Goal: Check status: Check status

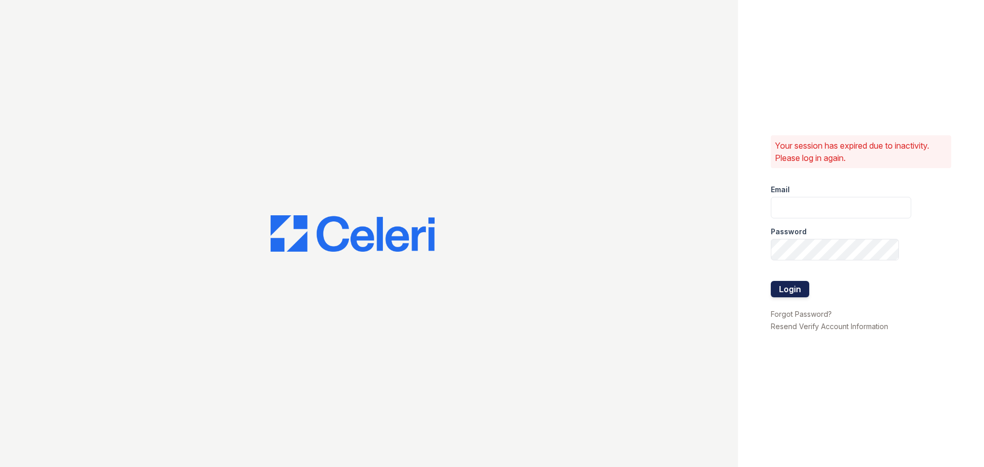
type input "mmoran@trinity-pm.com"
click at [789, 287] on button "Login" at bounding box center [790, 289] width 38 height 16
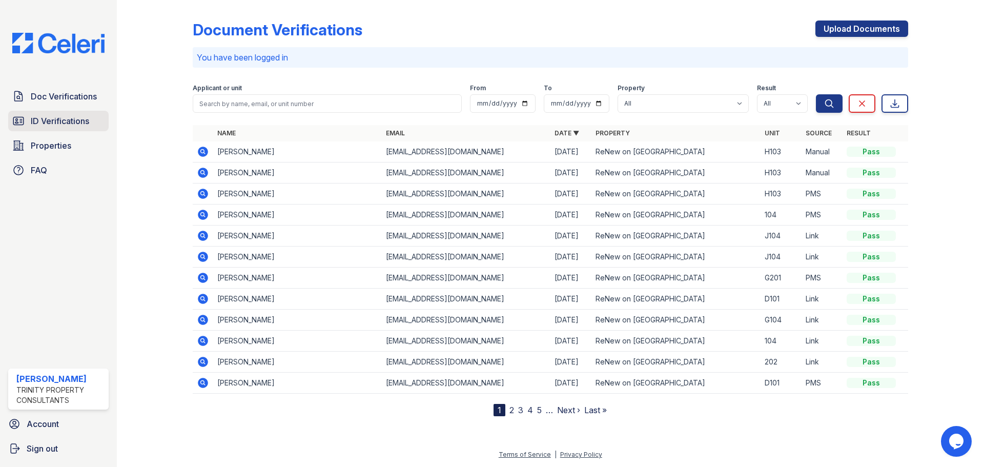
click at [45, 121] on span "ID Verifications" at bounding box center [60, 121] width 58 height 12
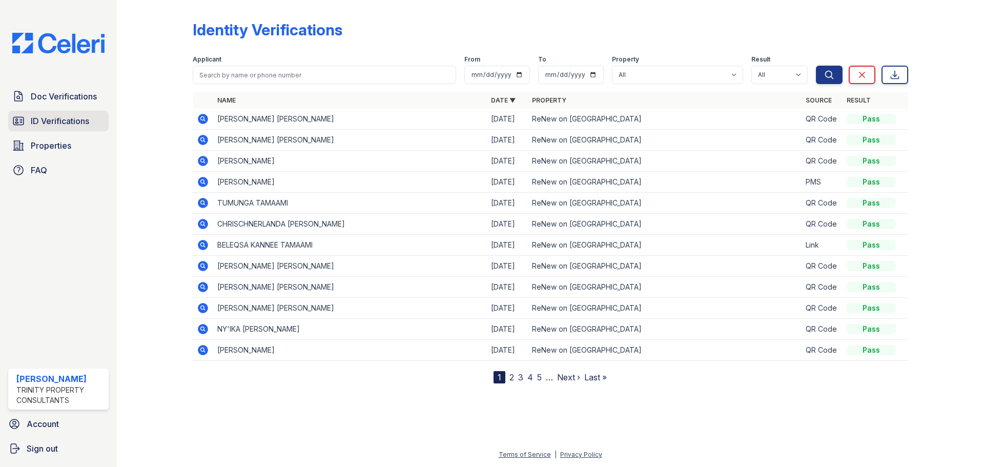
click at [62, 119] on span "ID Verifications" at bounding box center [60, 121] width 58 height 12
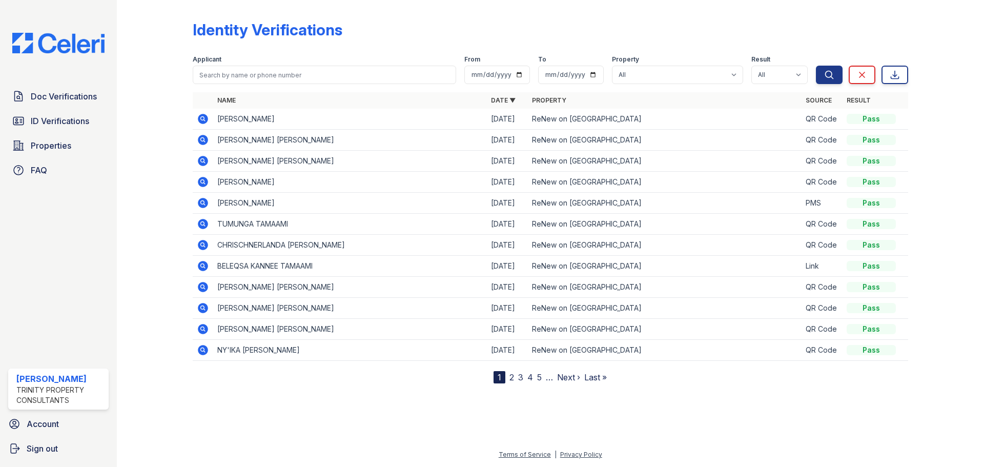
click at [267, 121] on td "MUNEERA SULIMAN ALJAMHAN" at bounding box center [350, 119] width 274 height 21
click at [204, 119] on icon at bounding box center [203, 119] width 10 height 10
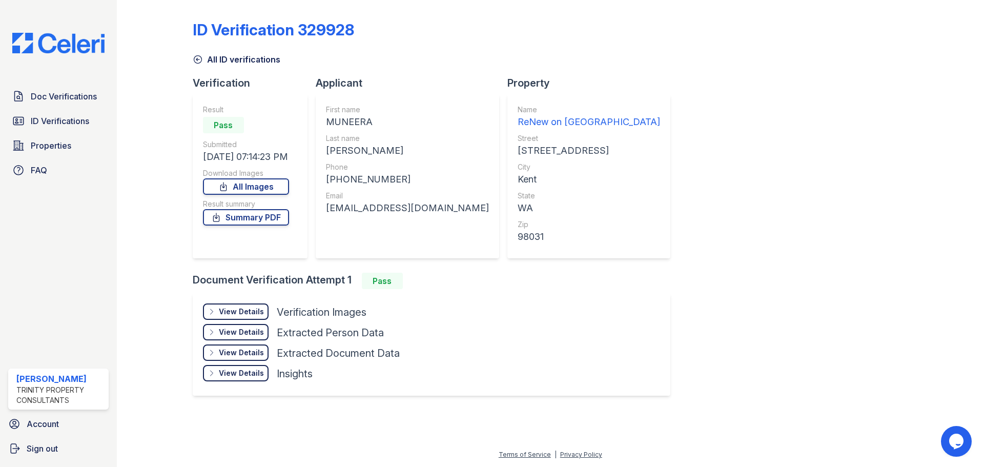
click at [242, 314] on div "View Details" at bounding box center [241, 311] width 45 height 10
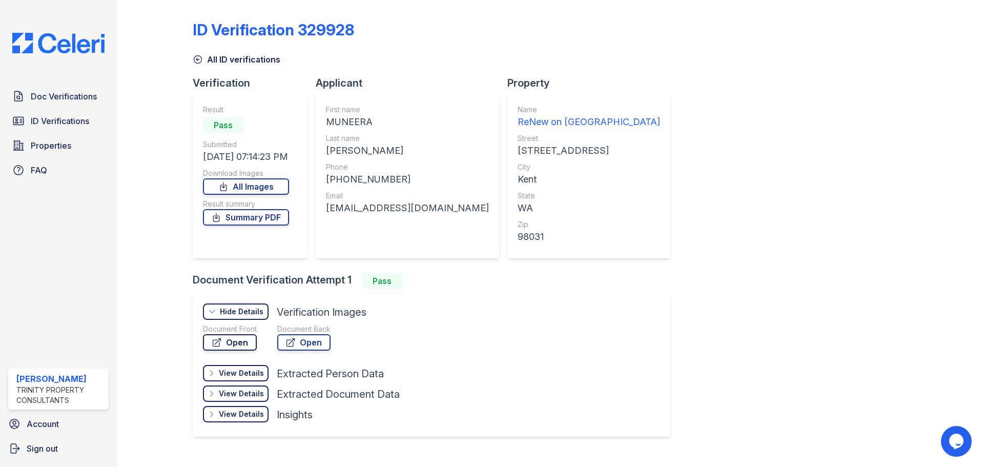
click at [220, 340] on icon at bounding box center [217, 343] width 8 height 8
